Goal: Register for event/course: Register for event/course

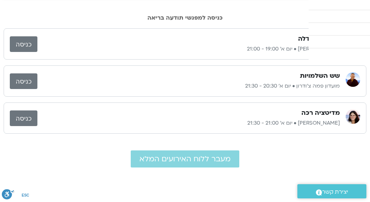
scroll to position [73, 0]
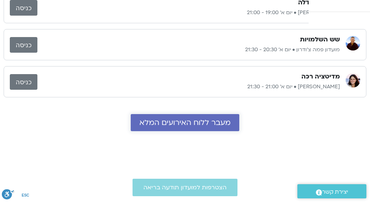
click at [206, 123] on span "מעבר ללוח האירועים המלא" at bounding box center [185, 122] width 91 height 8
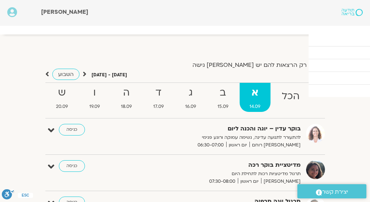
click at [0, 0] on link "התכניות שלי" at bounding box center [0, 0] width 0 height 0
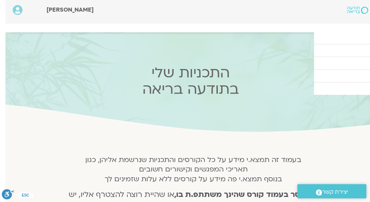
scroll to position [0, -5]
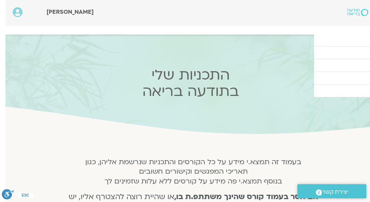
click at [0, 0] on link "קורסים ותכניות" at bounding box center [0, 0] width 0 height 0
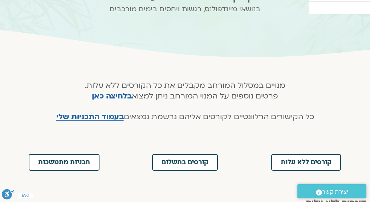
scroll to position [145, 0]
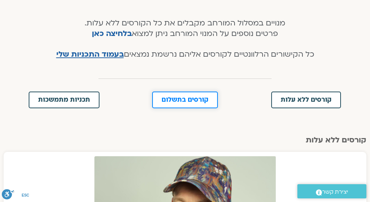
click at [191, 103] on span "קורסים בתשלום" at bounding box center [185, 100] width 47 height 7
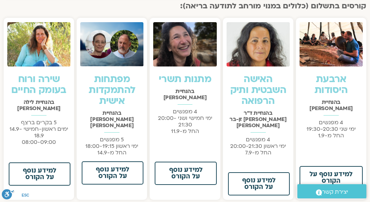
scroll to position [521, 0]
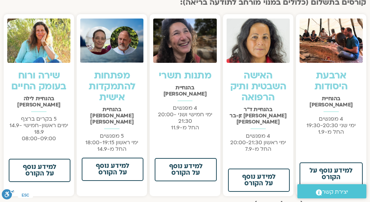
click at [115, 88] on link "מפתחות להתמקדות אישית" at bounding box center [112, 86] width 47 height 35
click at [114, 51] on img at bounding box center [111, 41] width 63 height 44
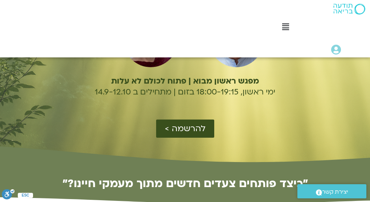
scroll to position [109, 0]
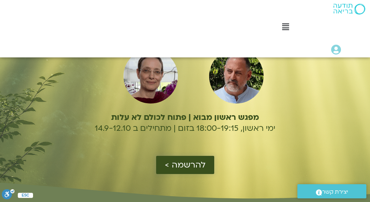
click at [177, 160] on span "להרשמה >" at bounding box center [185, 164] width 41 height 9
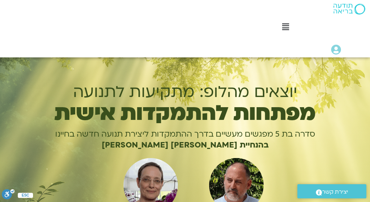
click at [347, 10] on img at bounding box center [350, 9] width 32 height 11
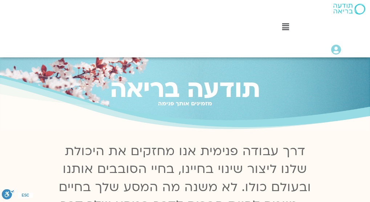
scroll to position [73, 0]
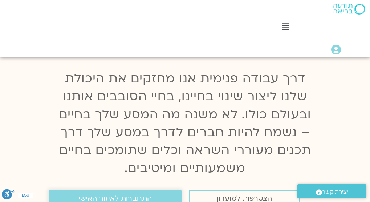
click at [122, 194] on span "התחברות לאיזור האישי" at bounding box center [115, 198] width 73 height 8
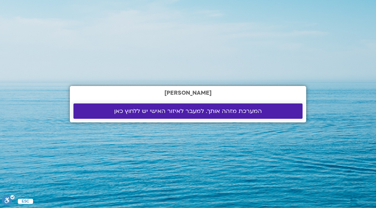
click at [219, 112] on span "המערכת מזהה אותך. למעבר לאיזור האישי יש ללחוץ כאן" at bounding box center [188, 111] width 148 height 7
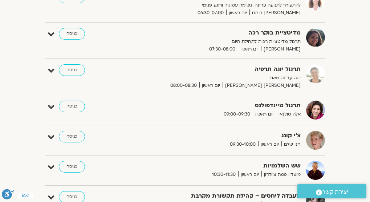
scroll to position [73, 0]
